Goal: Navigation & Orientation: Find specific page/section

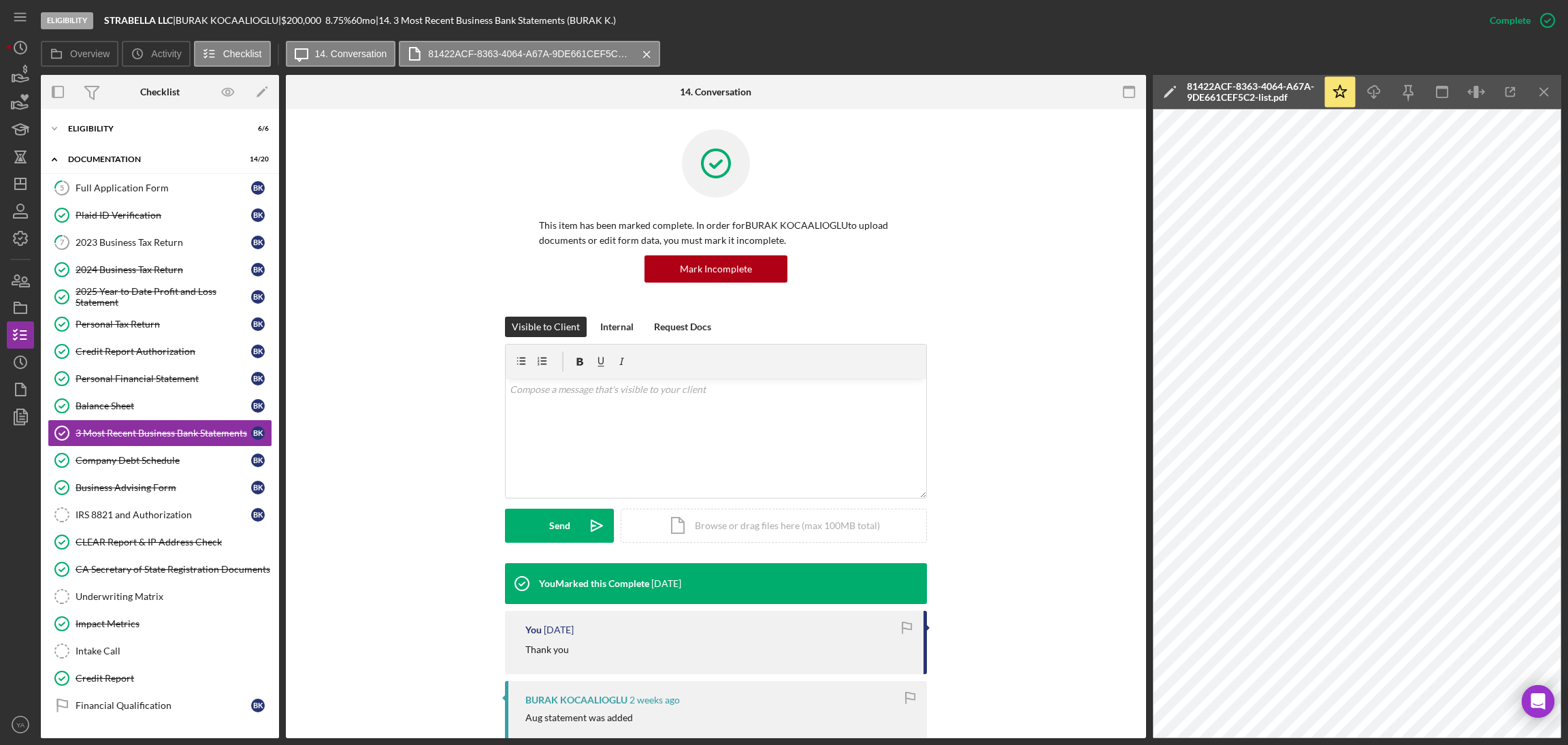
scroll to position [408, 0]
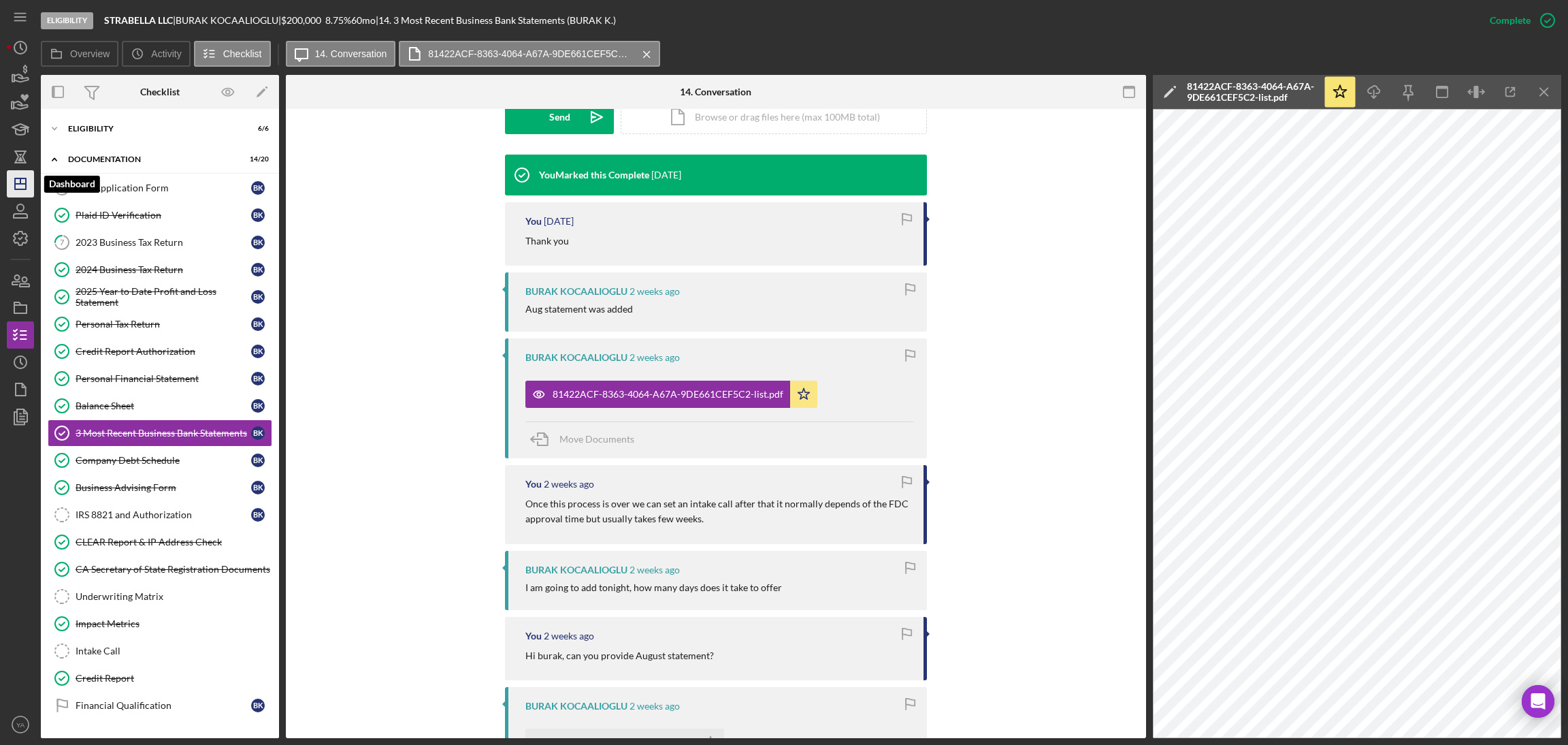
click at [17, 179] on icon "Icon/Dashboard" at bounding box center [20, 183] width 34 height 34
